Goal: Information Seeking & Learning: Learn about a topic

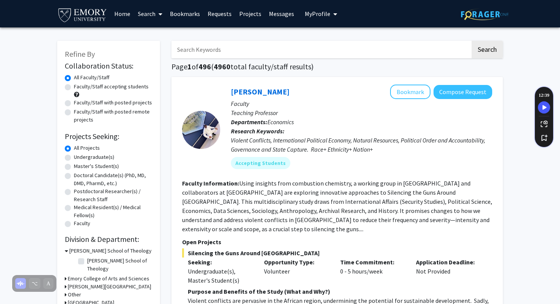
click at [320, 16] on span "My Profile" at bounding box center [318, 14] width 26 height 8
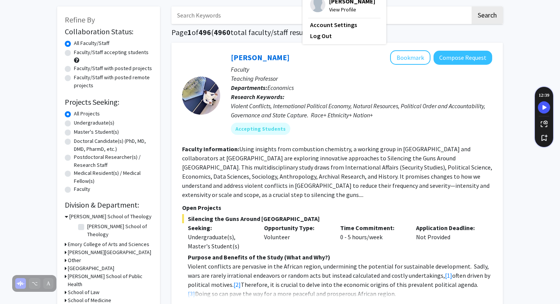
scroll to position [35, 0]
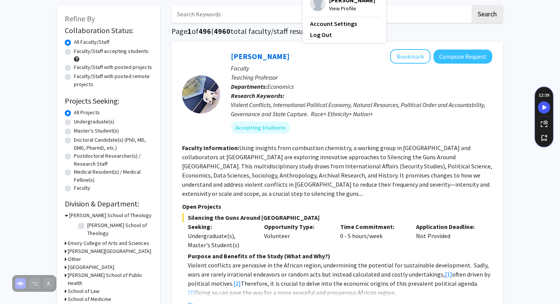
click at [74, 123] on label "Undergraduate(s)" at bounding box center [94, 122] width 40 height 8
click at [74, 123] on input "Undergraduate(s)" at bounding box center [76, 120] width 5 height 5
radio input "true"
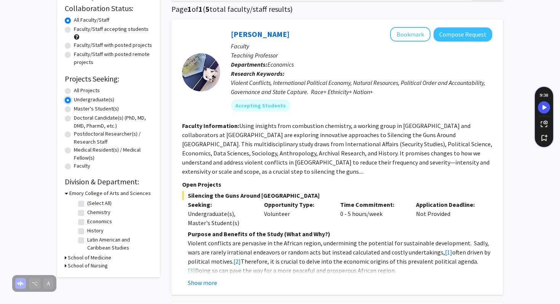
scroll to position [56, 0]
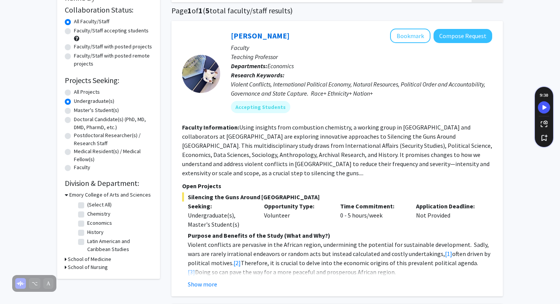
click at [87, 205] on label "(Select All)" at bounding box center [99, 205] width 24 height 8
click at [87, 205] on input "(Select All)" at bounding box center [89, 203] width 5 height 5
checkbox input "true"
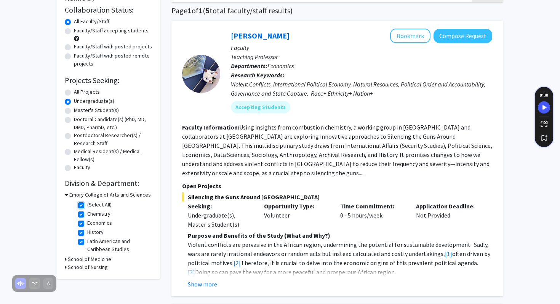
checkbox input "true"
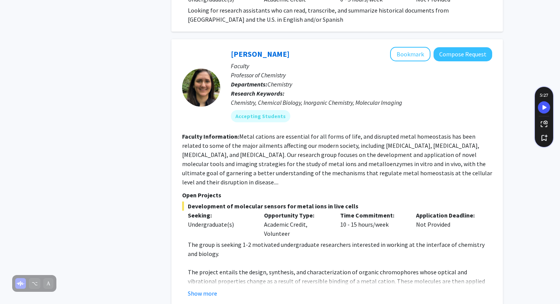
scroll to position [492, 0]
click at [211, 289] on button "Show more" at bounding box center [202, 293] width 29 height 9
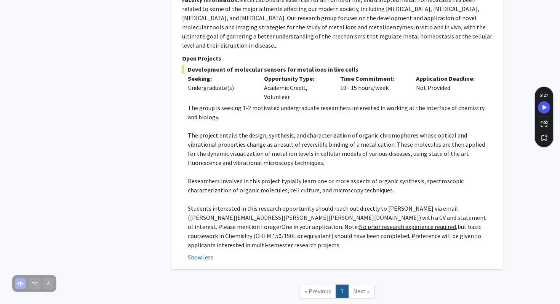
scroll to position [650, 0]
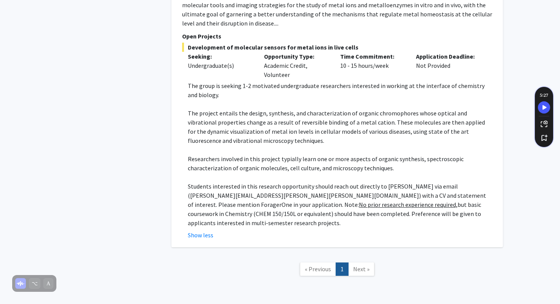
click at [358, 265] on span "Next »" at bounding box center [361, 269] width 16 height 8
click at [362, 263] on link "Next »" at bounding box center [361, 269] width 26 height 13
click at [360, 265] on span "Next »" at bounding box center [361, 269] width 16 height 8
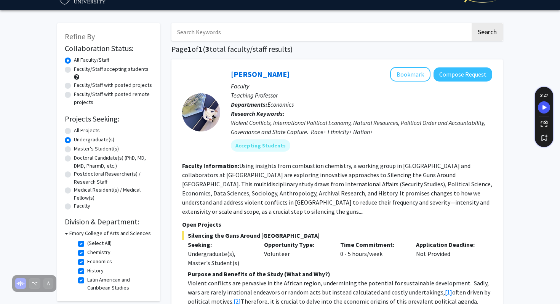
scroll to position [19, 0]
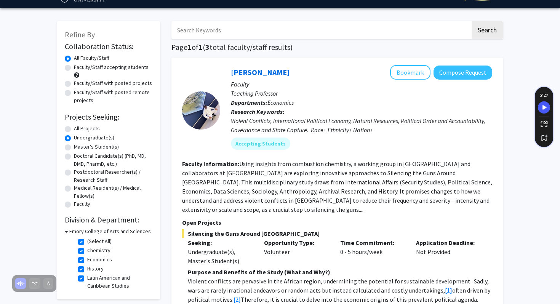
click at [90, 66] on label "Faculty/Staff accepting students" at bounding box center [111, 67] width 75 height 8
click at [79, 66] on input "Faculty/Staff accepting students" at bounding box center [76, 65] width 5 height 5
radio input "true"
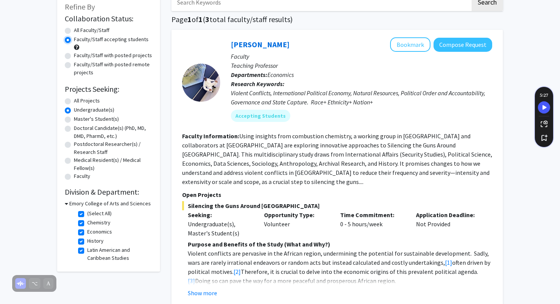
scroll to position [50, 0]
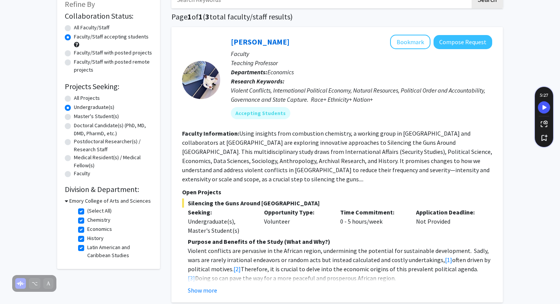
click at [87, 210] on label "(Select All)" at bounding box center [99, 211] width 24 height 8
click at [87, 210] on input "(Select All)" at bounding box center [89, 209] width 5 height 5
checkbox input "false"
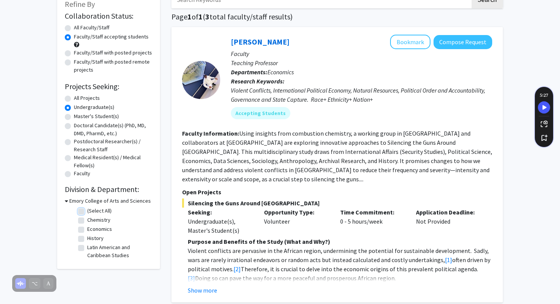
checkbox input "false"
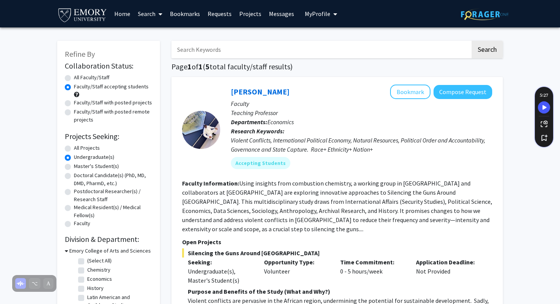
scroll to position [138, 0]
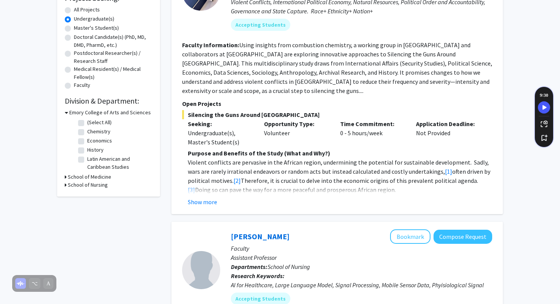
click at [71, 178] on h3 "School of Medicine" at bounding box center [89, 177] width 43 height 8
click at [87, 188] on label "Cell Biology" at bounding box center [100, 187] width 27 height 8
click at [87, 188] on input "Cell Biology" at bounding box center [89, 185] width 5 height 5
checkbox input "true"
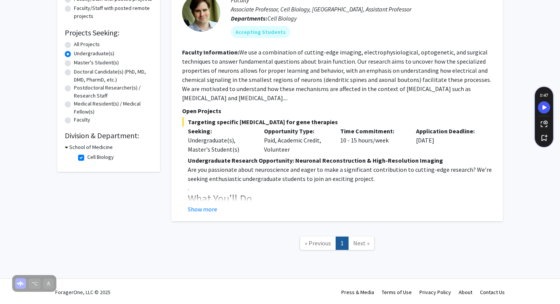
scroll to position [104, 0]
click at [214, 210] on button "Show more" at bounding box center [202, 208] width 29 height 9
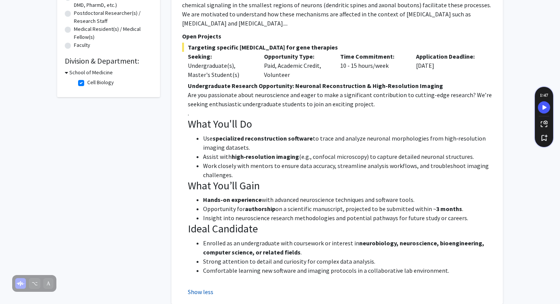
scroll to position [193, 0]
